Goal: Information Seeking & Learning: Learn about a topic

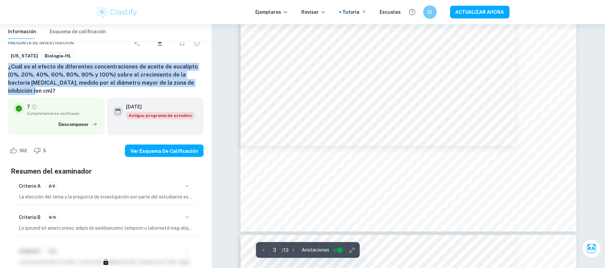
scroll to position [1327, 0]
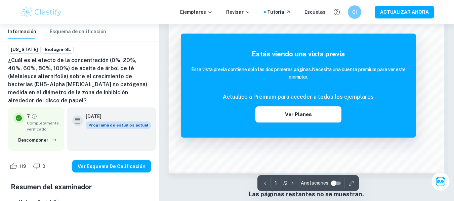
scroll to position [640, 0]
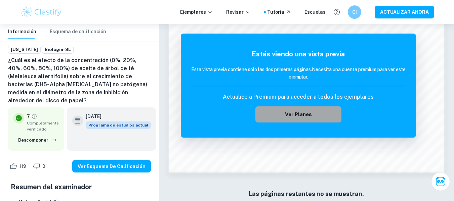
click at [304, 117] on font "Ver planes" at bounding box center [298, 115] width 27 height 6
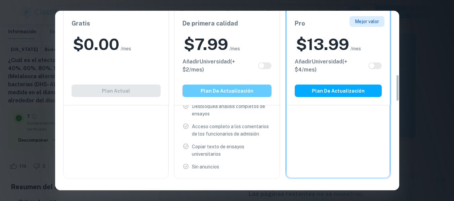
scroll to position [429, 0]
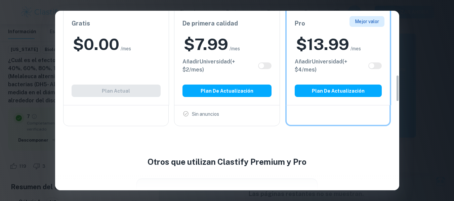
click at [134, 105] on div "Gratis $ 0.00 /mes Añadir Universidad (+ $ 2 /mes) Plan actual" at bounding box center [116, 58] width 106 height 95
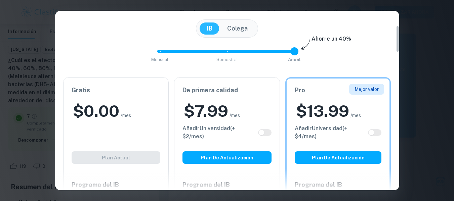
scroll to position [100, 0]
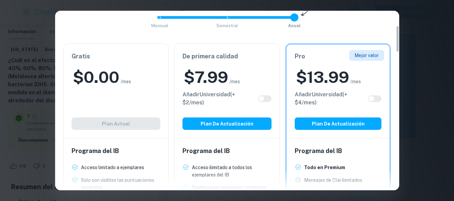
click at [434, 102] on div "Domina fácilmente tus trabajos del IB y triunfa en tus ensayos universitarios. …" at bounding box center [227, 100] width 454 height 201
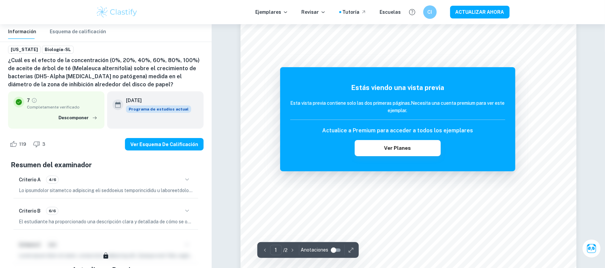
scroll to position [46, 0]
